Goal: Task Accomplishment & Management: Manage account settings

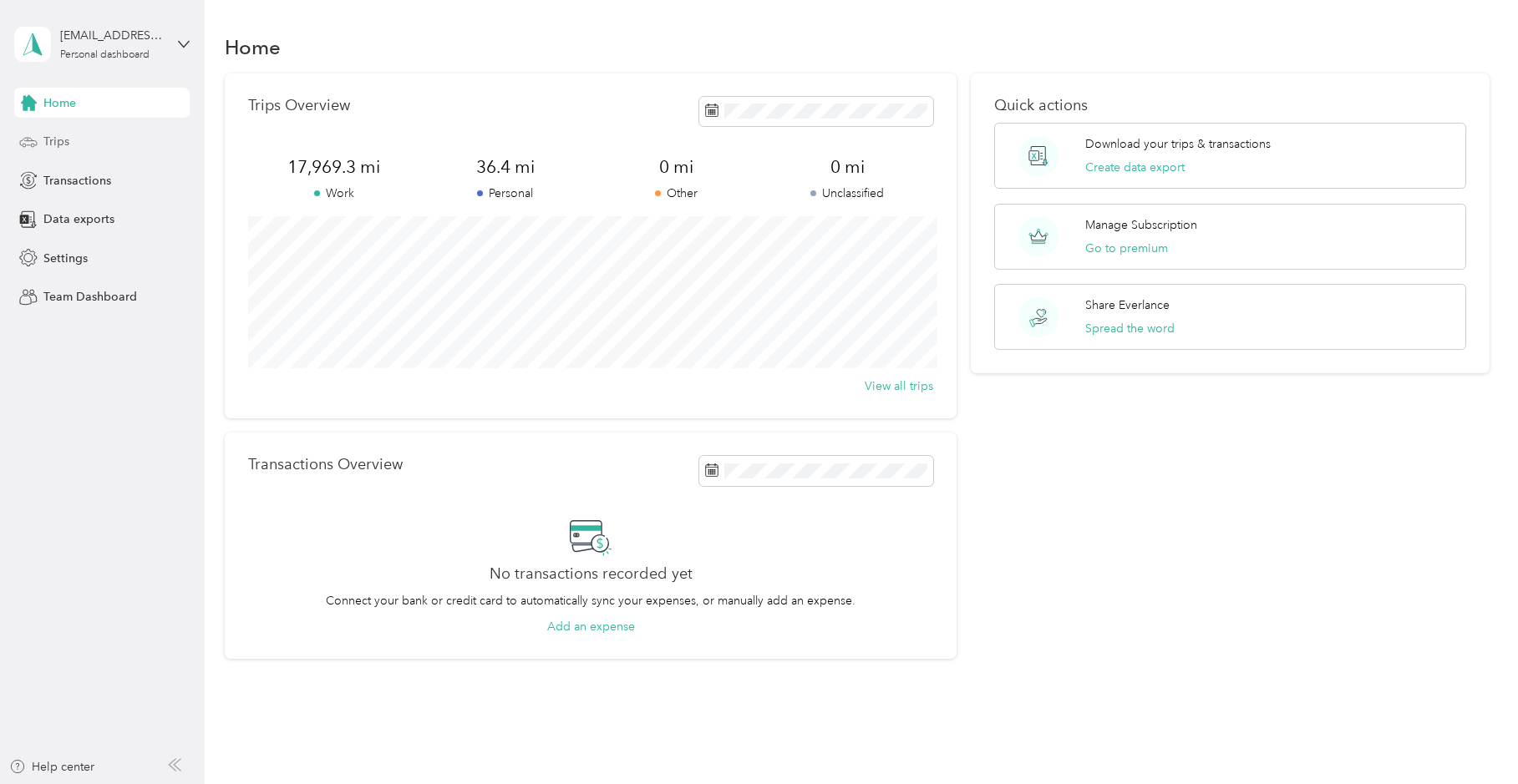
click at [50, 145] on span "Trips" at bounding box center [56, 141] width 26 height 17
